Goal: Task Accomplishment & Management: Complete application form

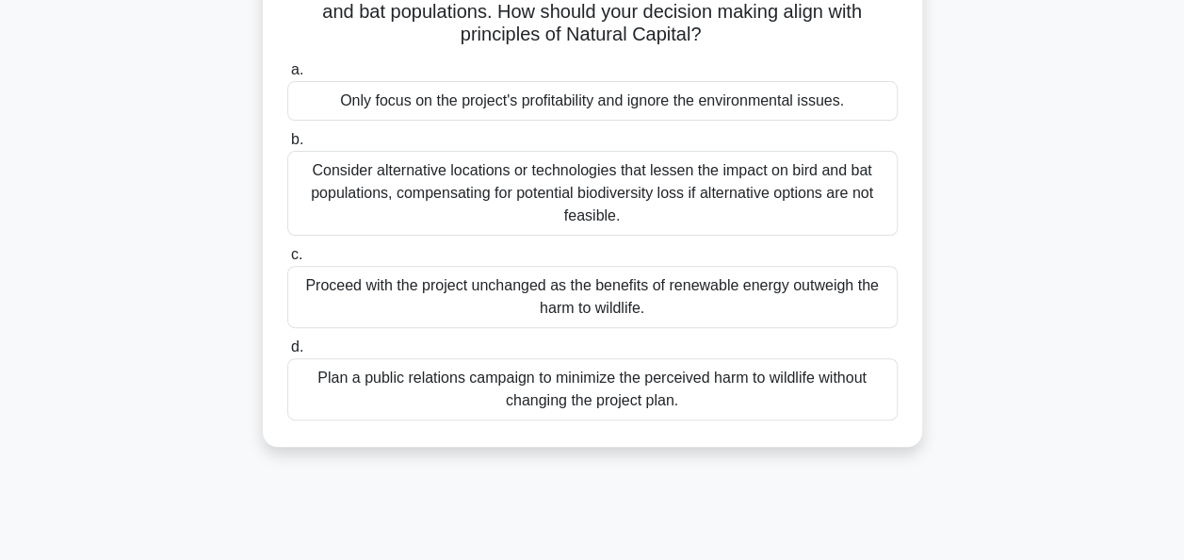
scroll to position [185, 0]
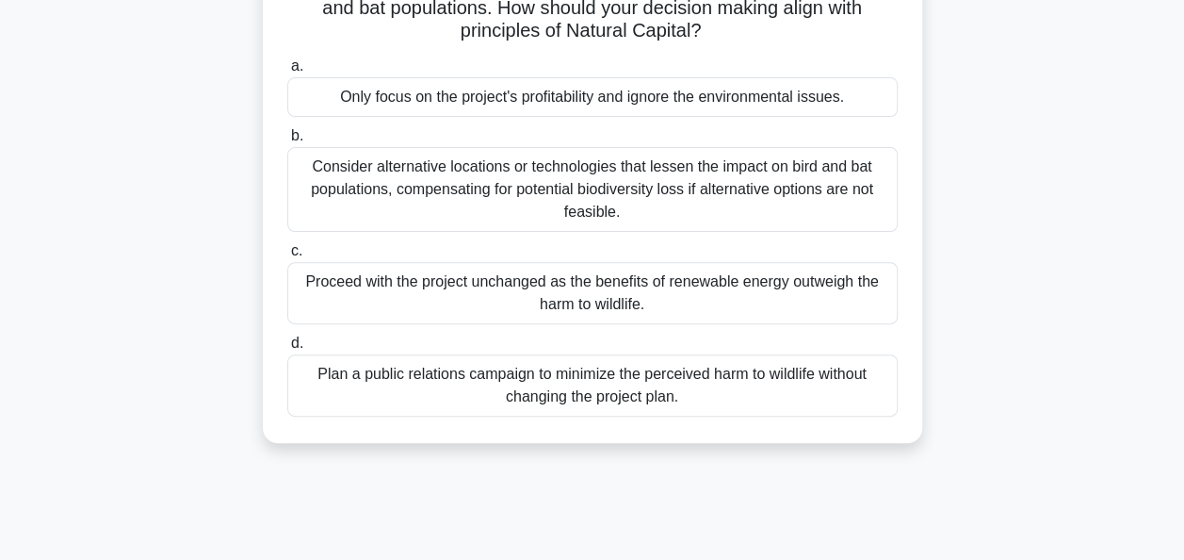
drag, startPoint x: 415, startPoint y: 267, endPoint x: 423, endPoint y: 275, distance: 11.3
click at [423, 275] on div "Proceed with the project unchanged as the benefits of renewable energy outweigh…" at bounding box center [592, 293] width 610 height 62
click at [287, 257] on input "c. Proceed with the project unchanged as the benefits of renewable energy outwe…" at bounding box center [287, 251] width 0 height 12
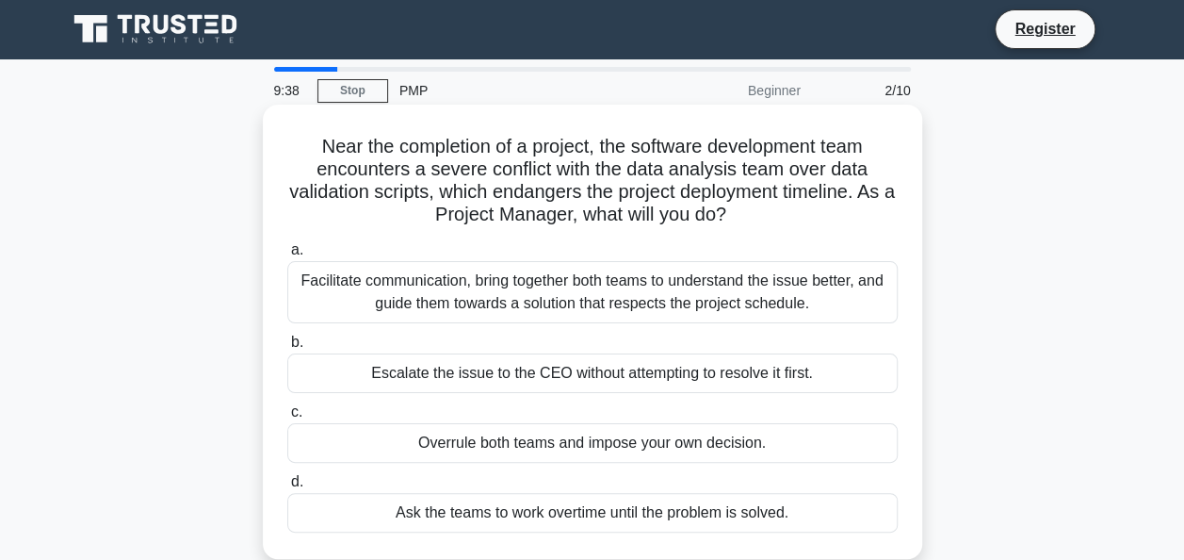
scroll to position [0, 0]
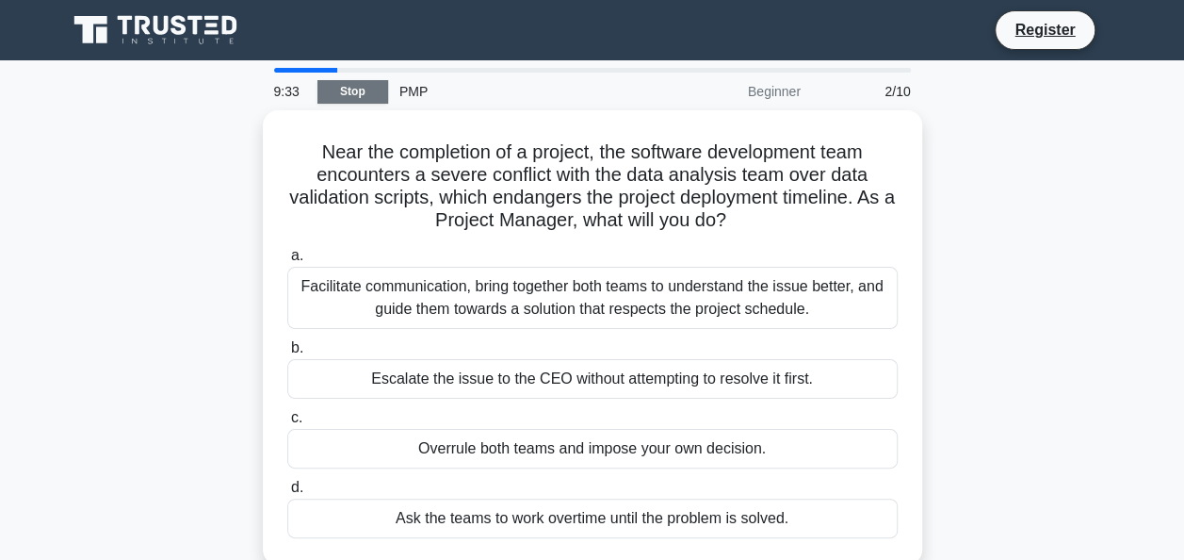
click at [343, 83] on link "Stop" at bounding box center [352, 92] width 71 height 24
click at [354, 96] on link "Stop" at bounding box center [352, 92] width 71 height 24
